Goal: Information Seeking & Learning: Learn about a topic

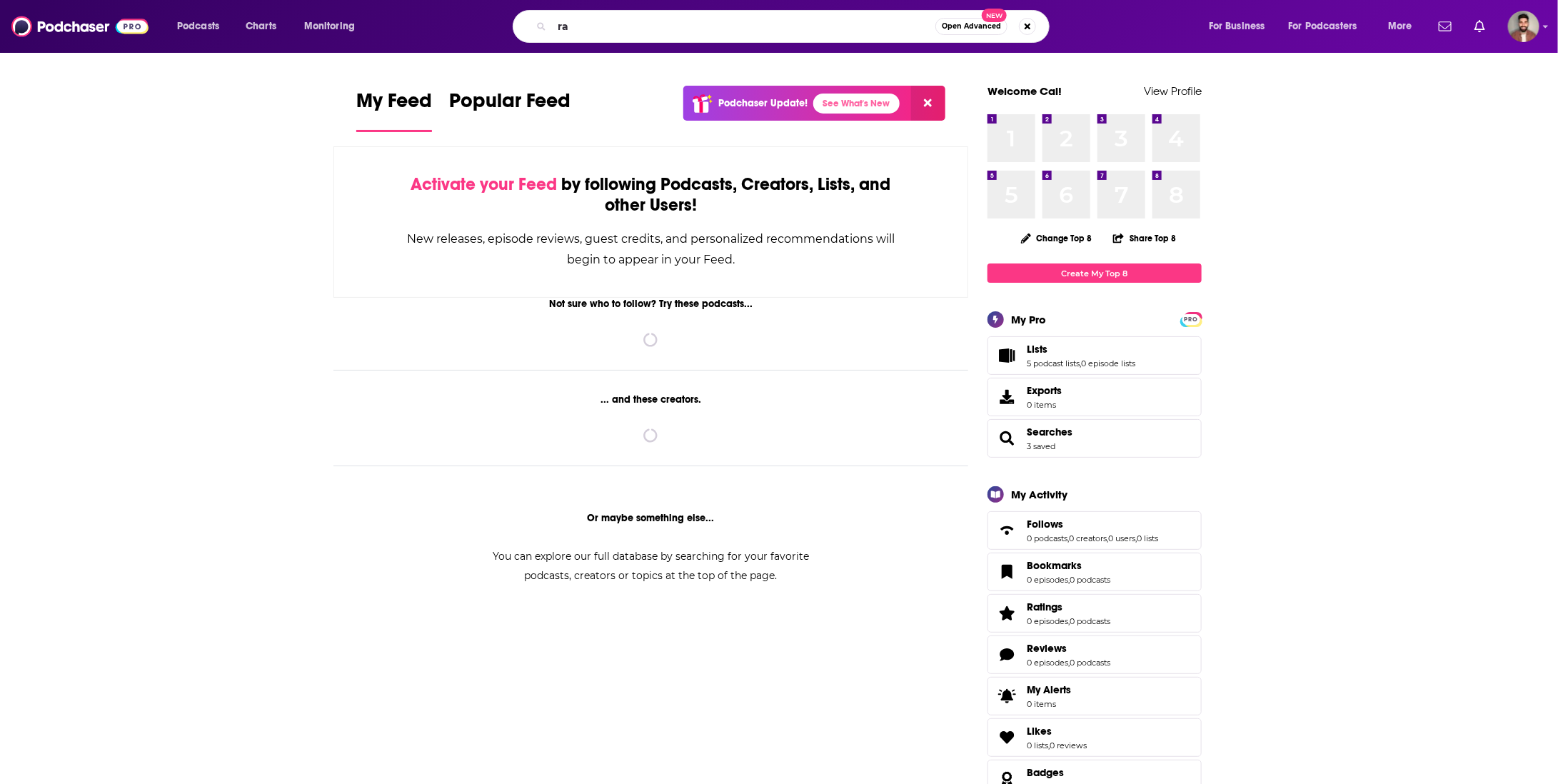
type input "r"
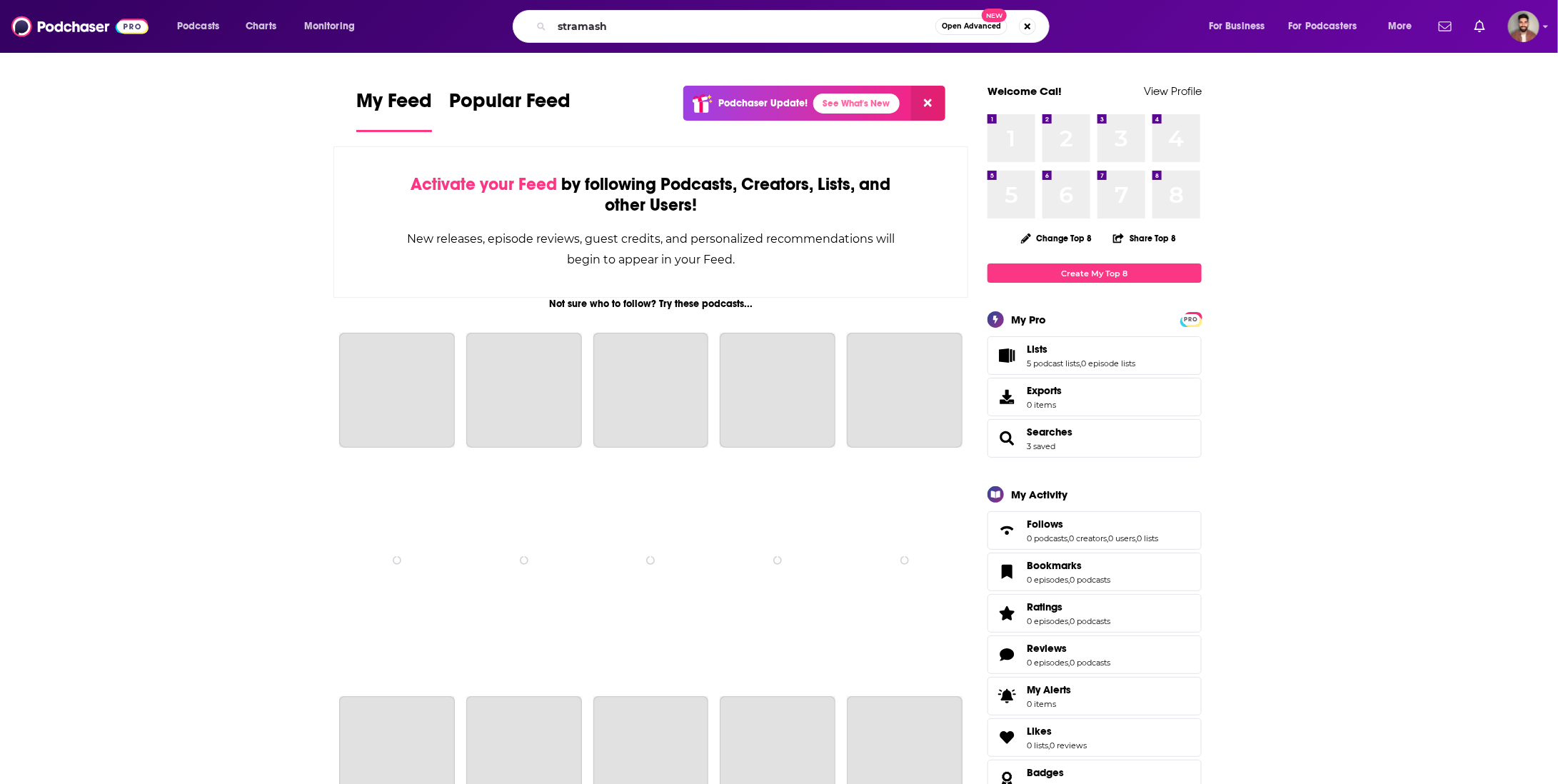
type input "stramash"
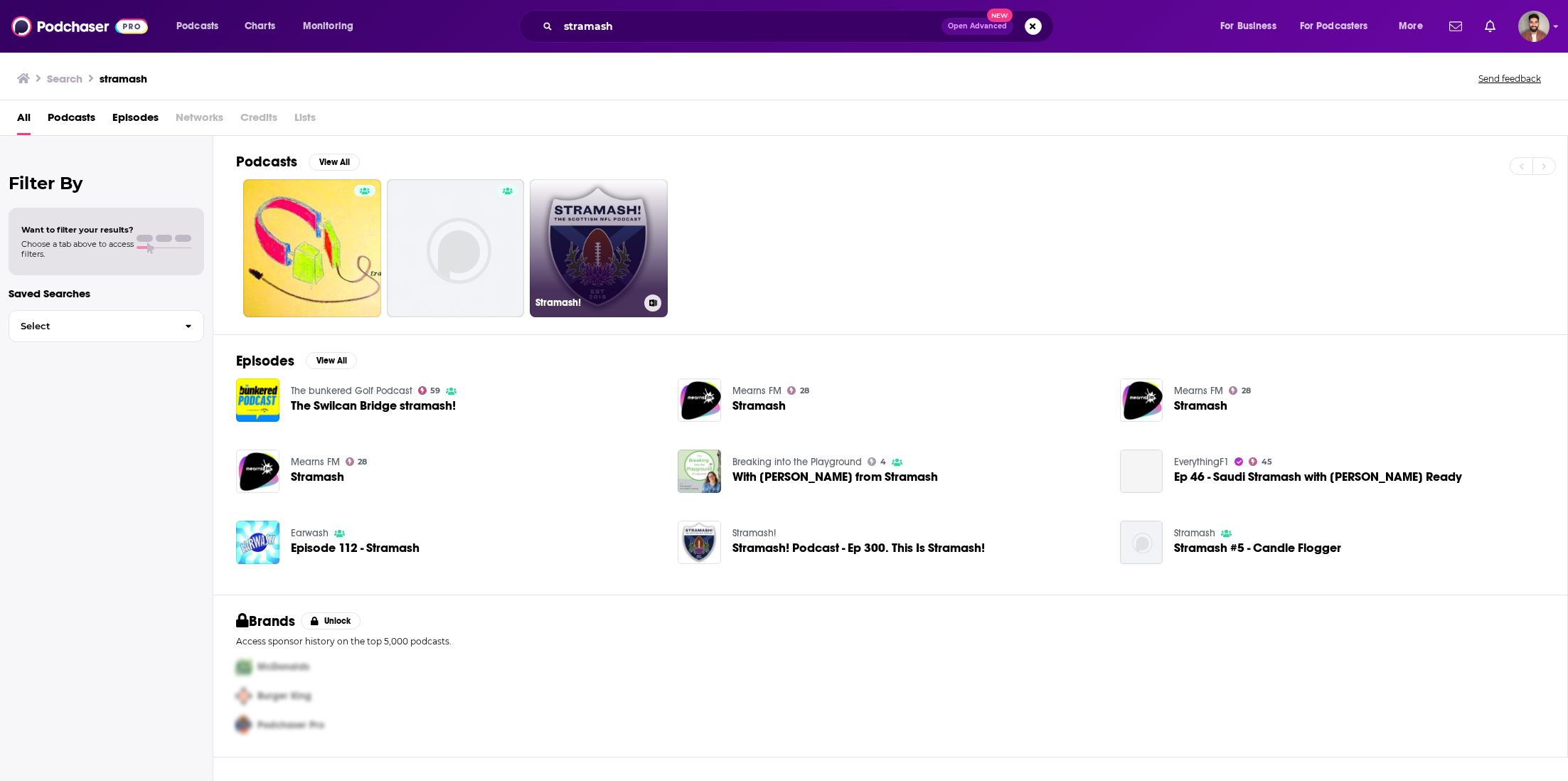
click at [611, 266] on link "Stramash!" at bounding box center [599, 248] width 138 height 138
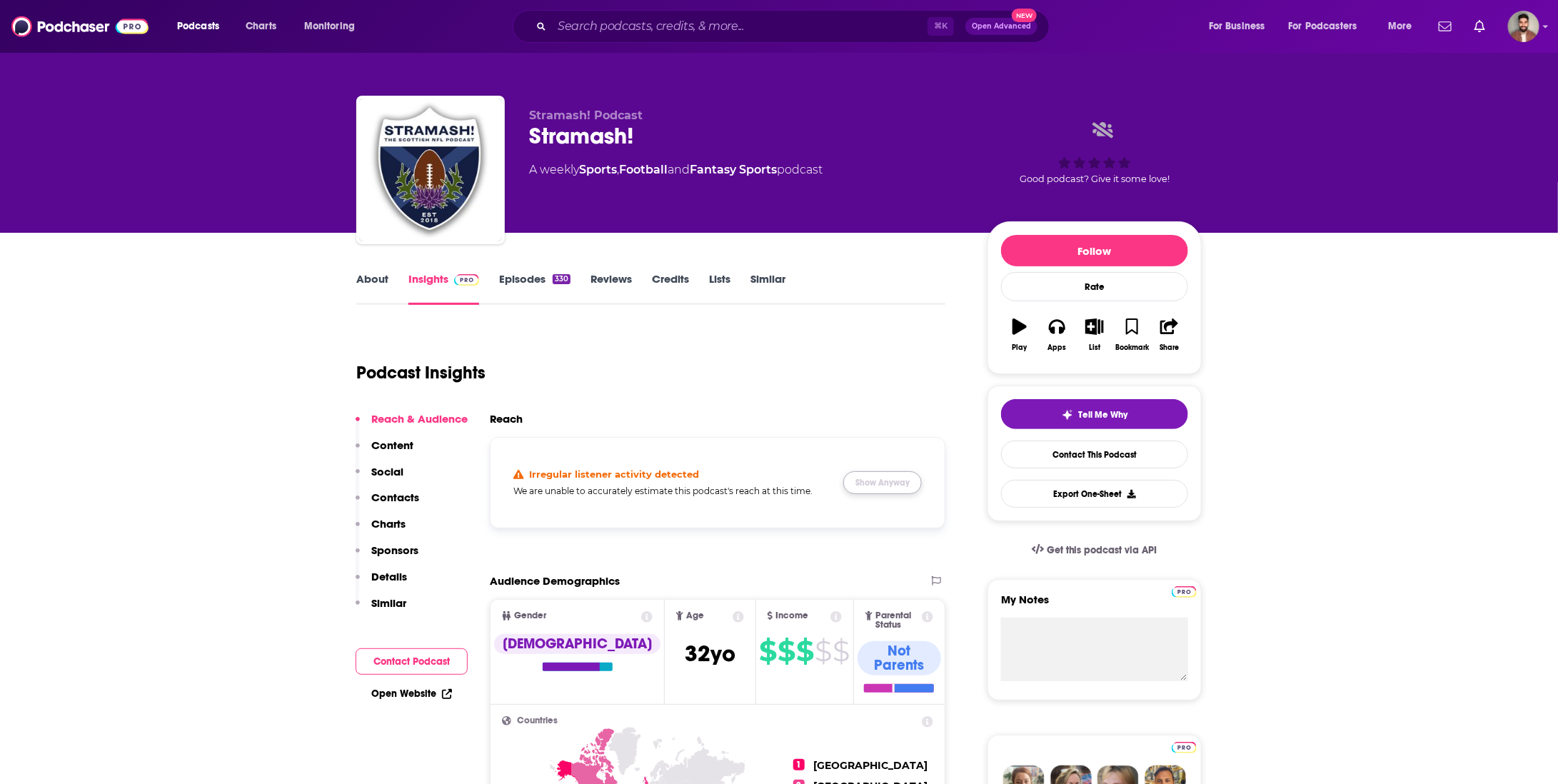
click at [881, 480] on button "Show Anyway" at bounding box center [882, 482] width 79 height 23
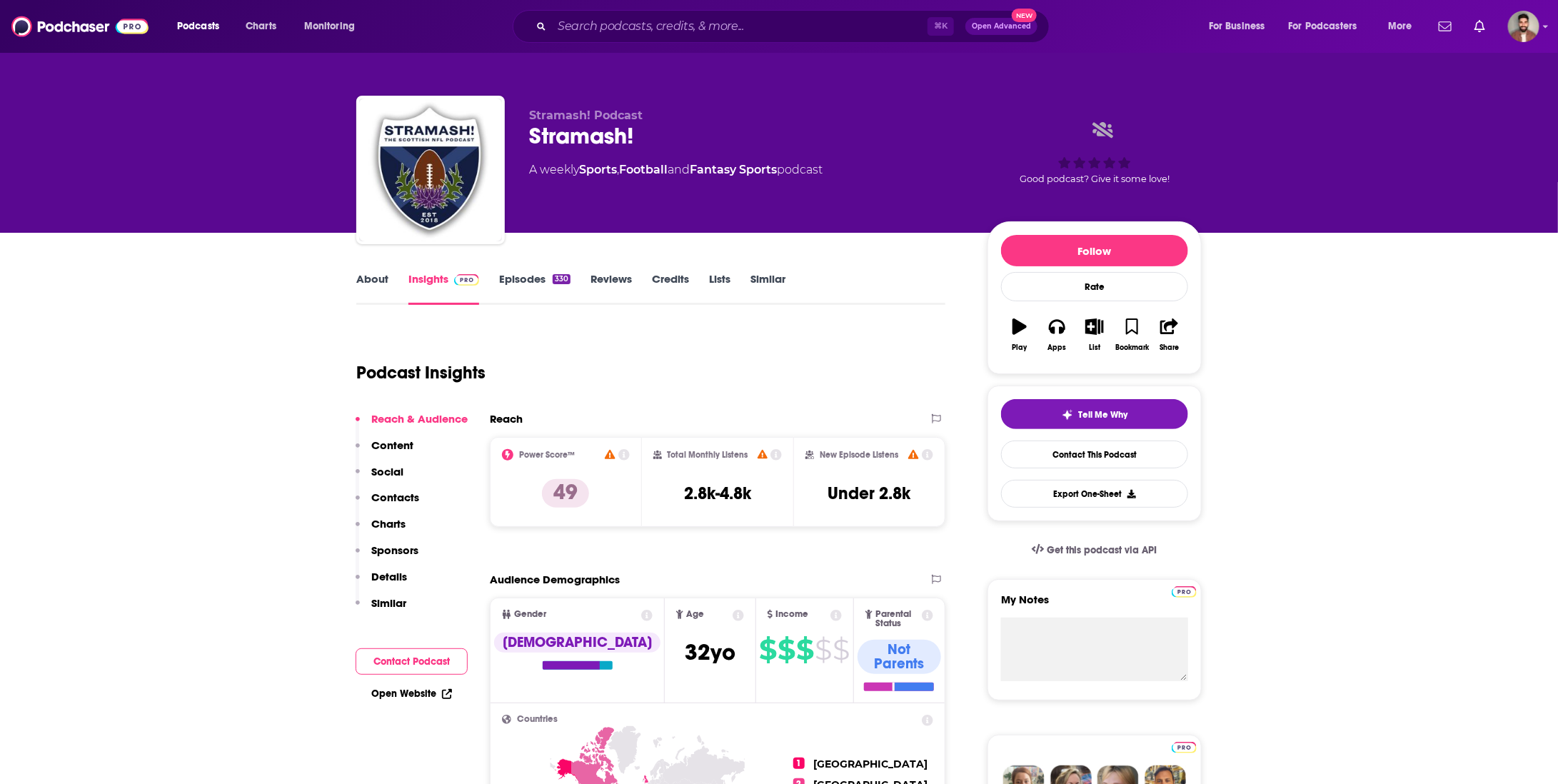
click at [385, 279] on link "About" at bounding box center [373, 288] width 32 height 33
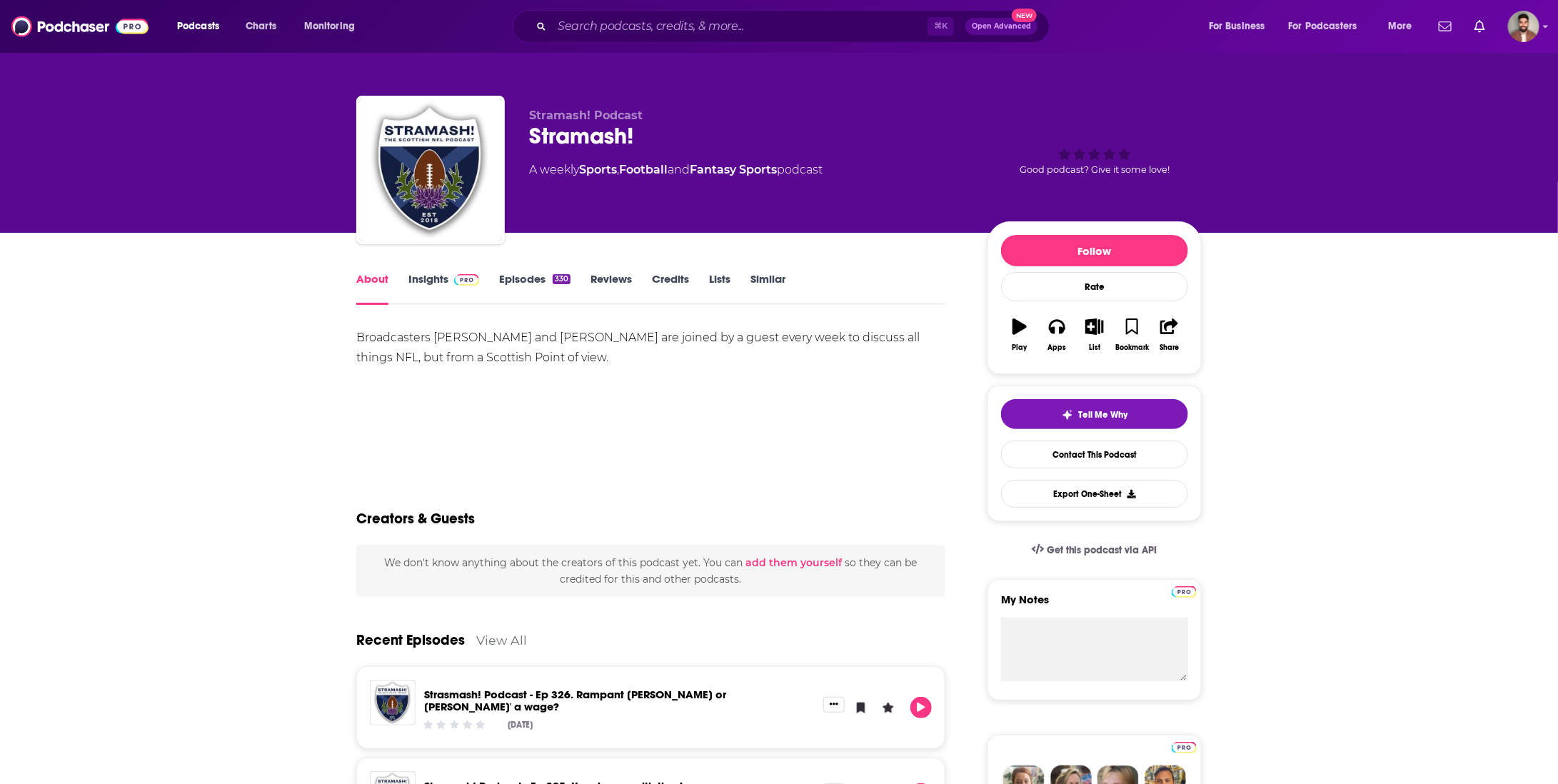
click at [443, 279] on link "Insights" at bounding box center [443, 288] width 71 height 33
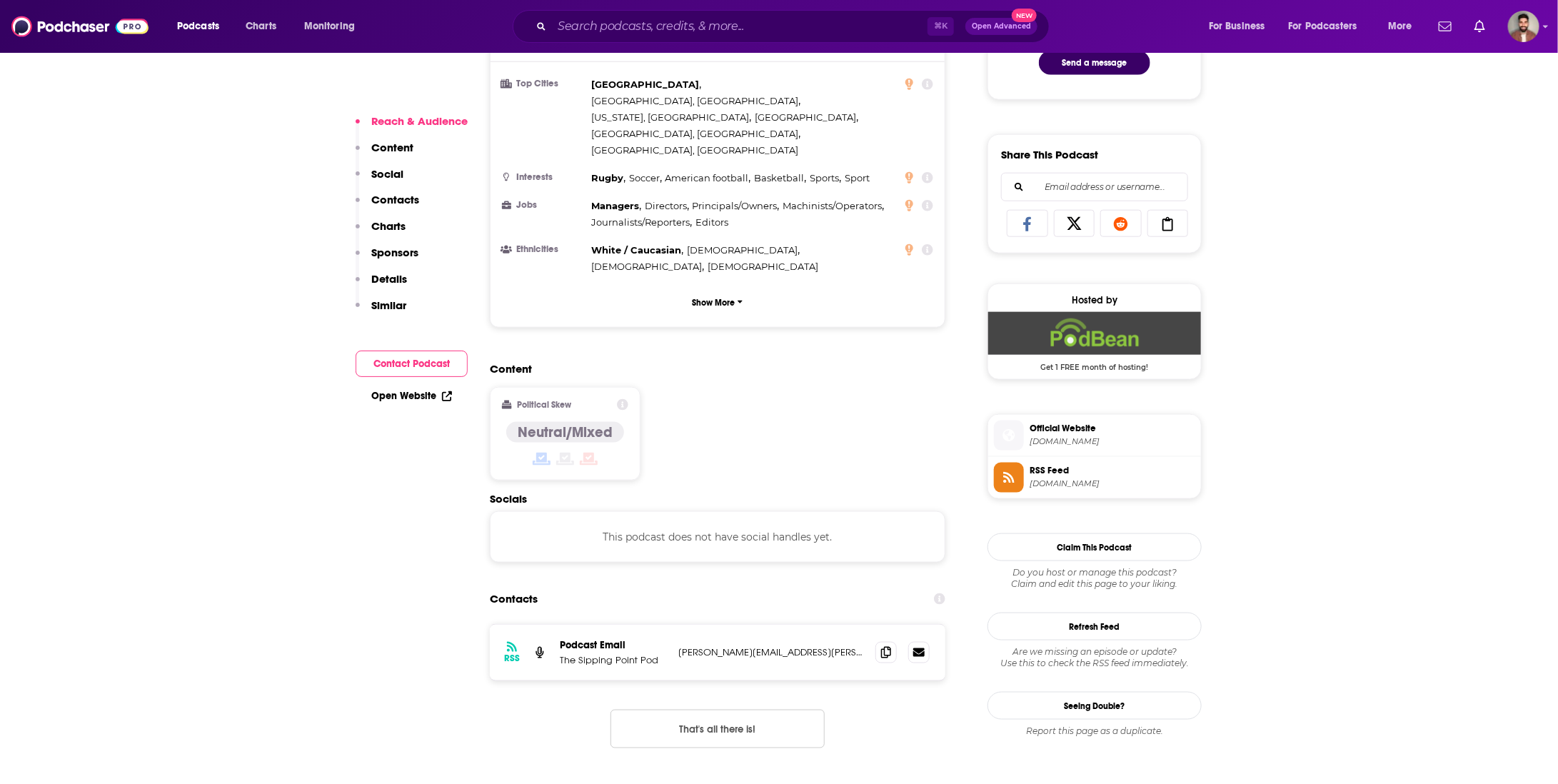
scroll to position [819, 0]
